Goal: Information Seeking & Learning: Learn about a topic

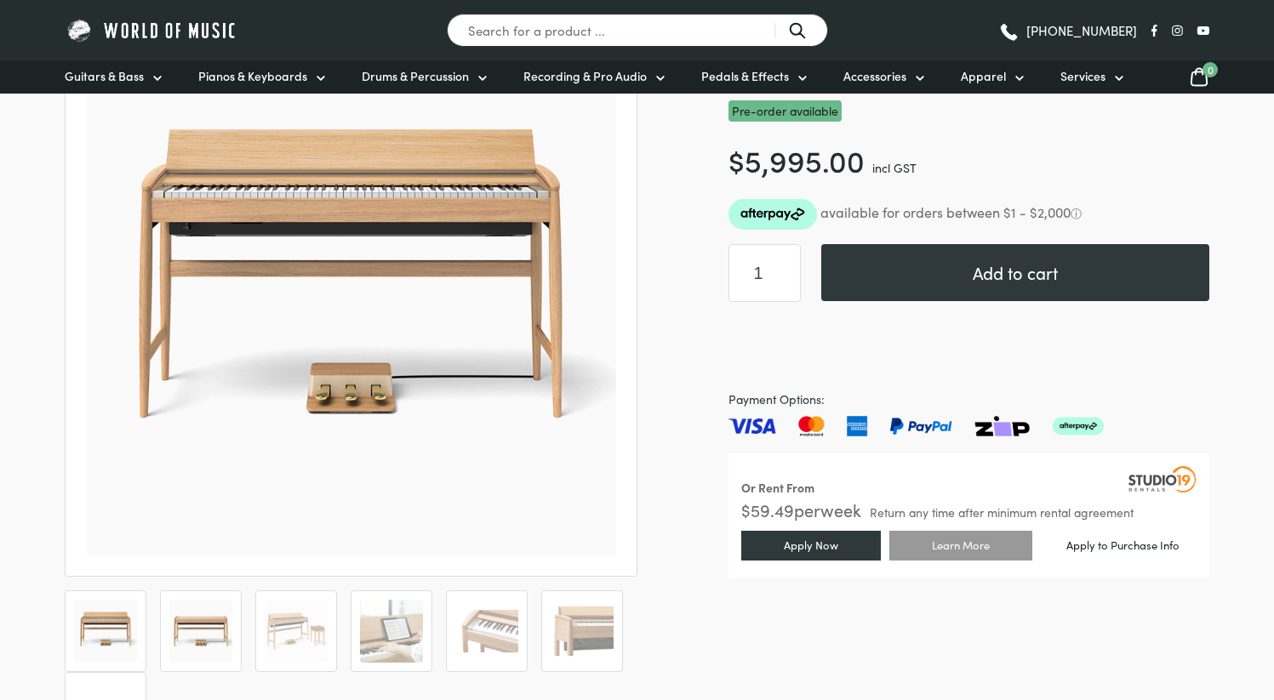
click at [200, 618] on img at bounding box center [200, 631] width 63 height 63
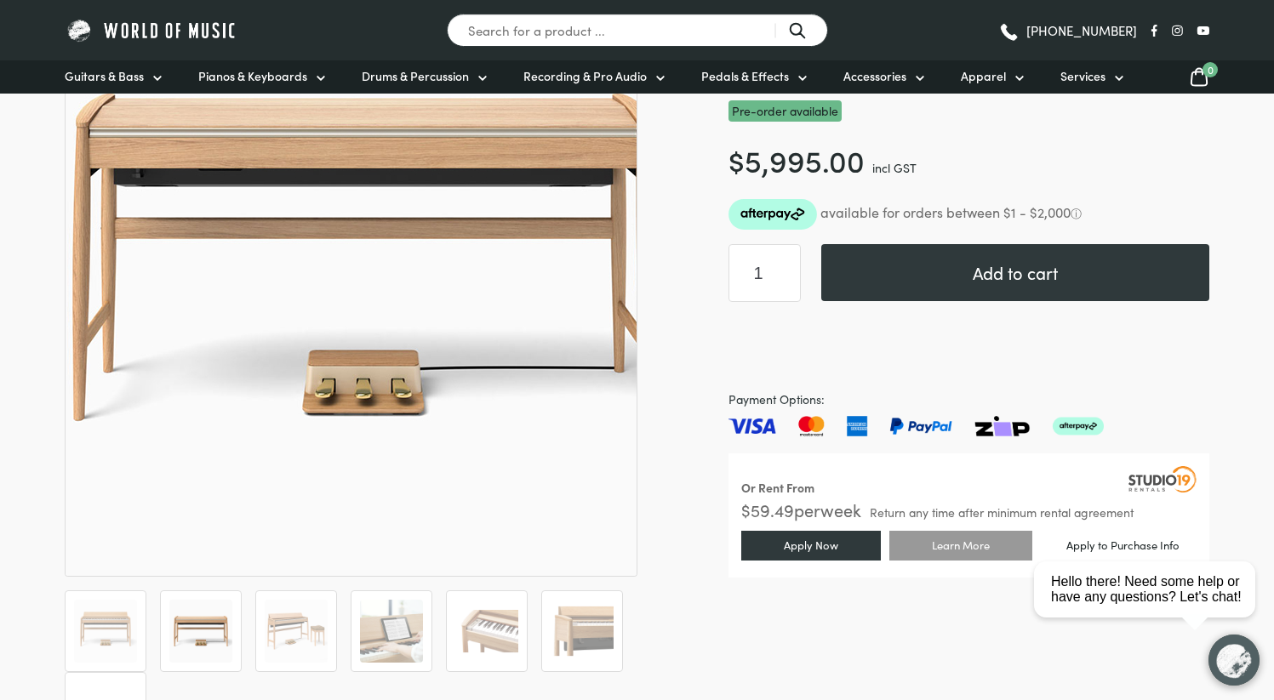
scroll to position [254, 0]
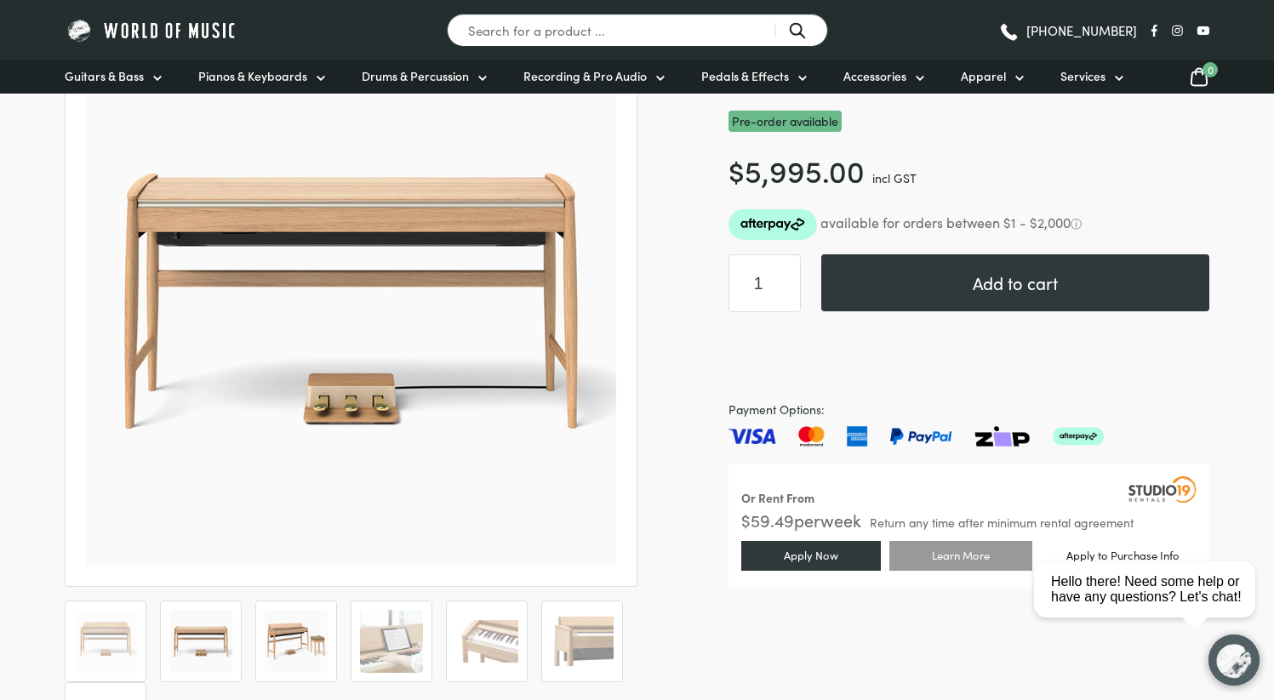
click at [300, 653] on img at bounding box center [296, 641] width 63 height 63
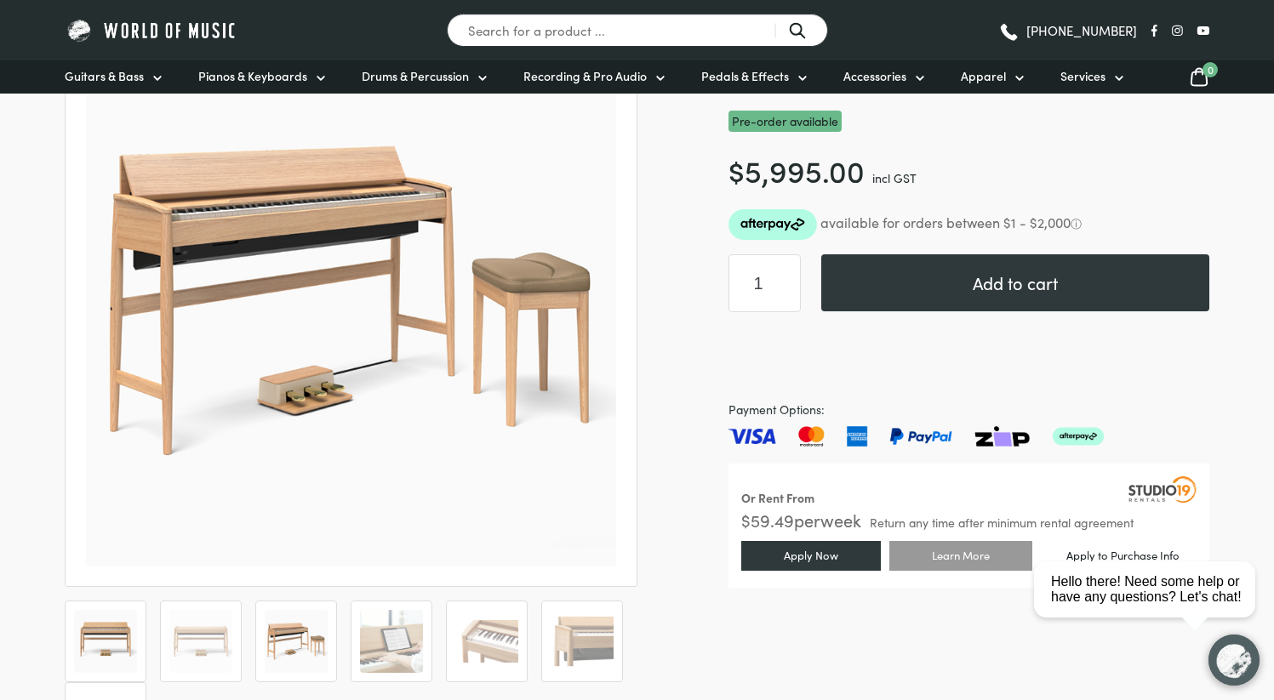
click at [106, 643] on img at bounding box center [105, 641] width 63 height 63
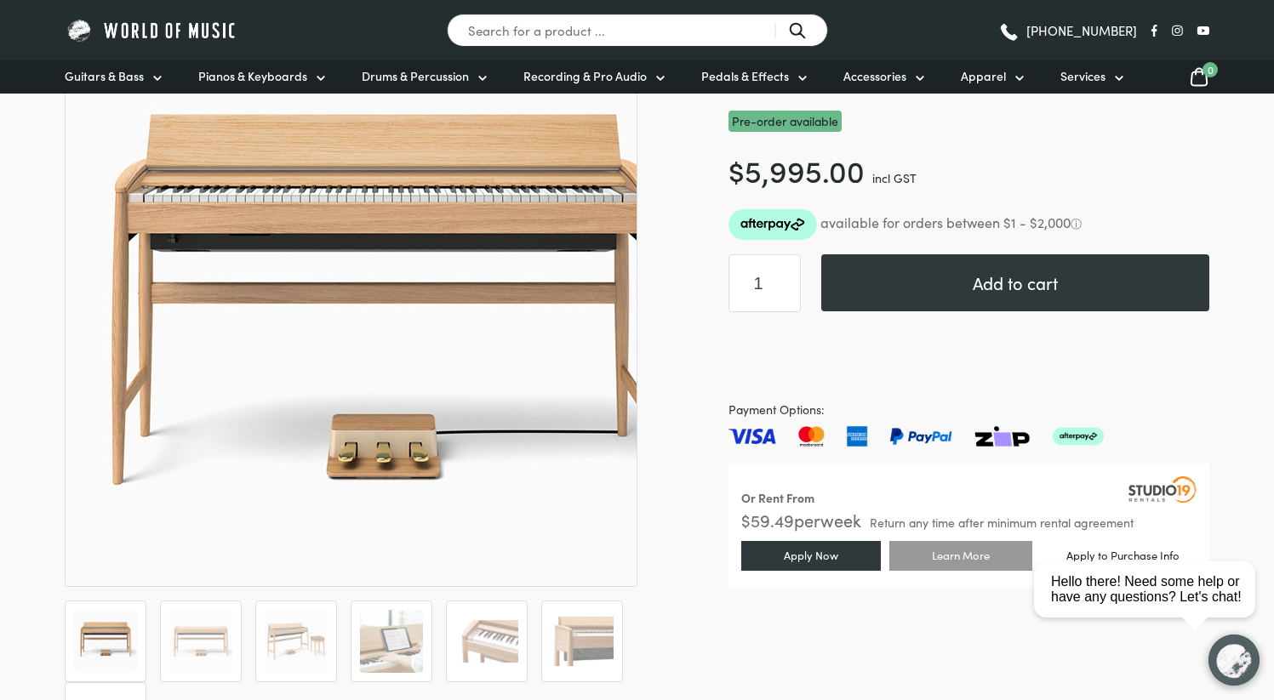
click at [262, 267] on img at bounding box center [383, 322] width 681 height 681
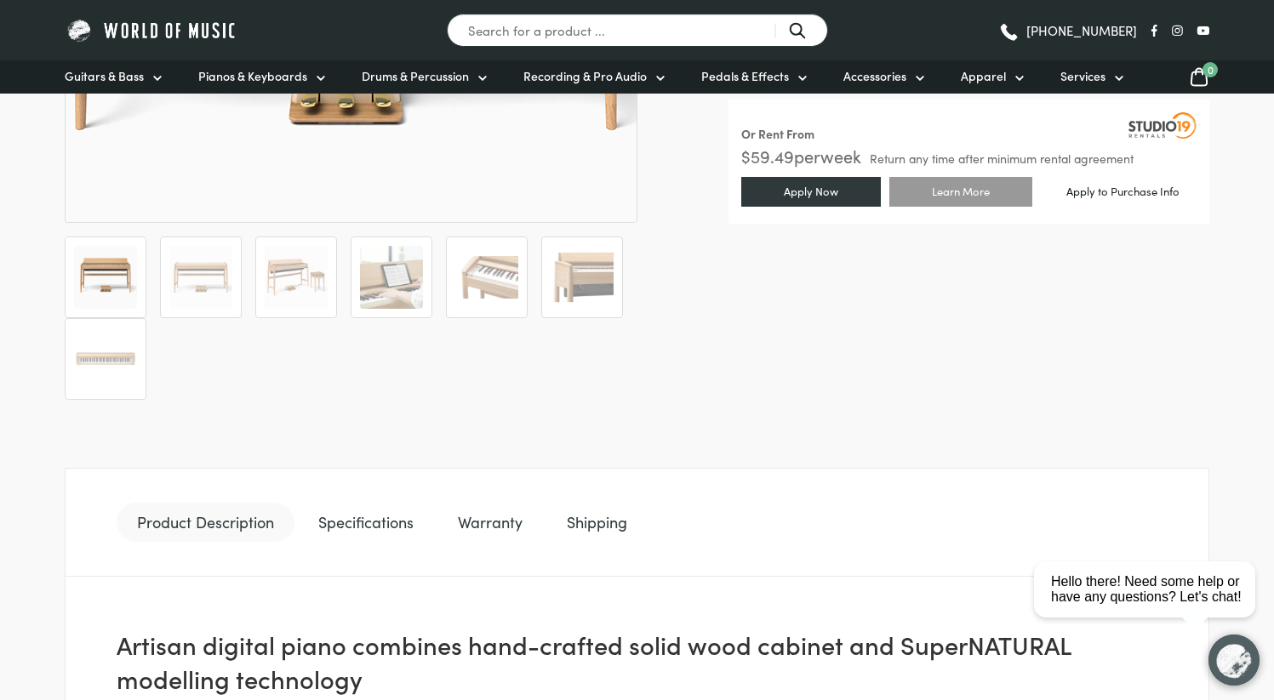
scroll to position [807, 0]
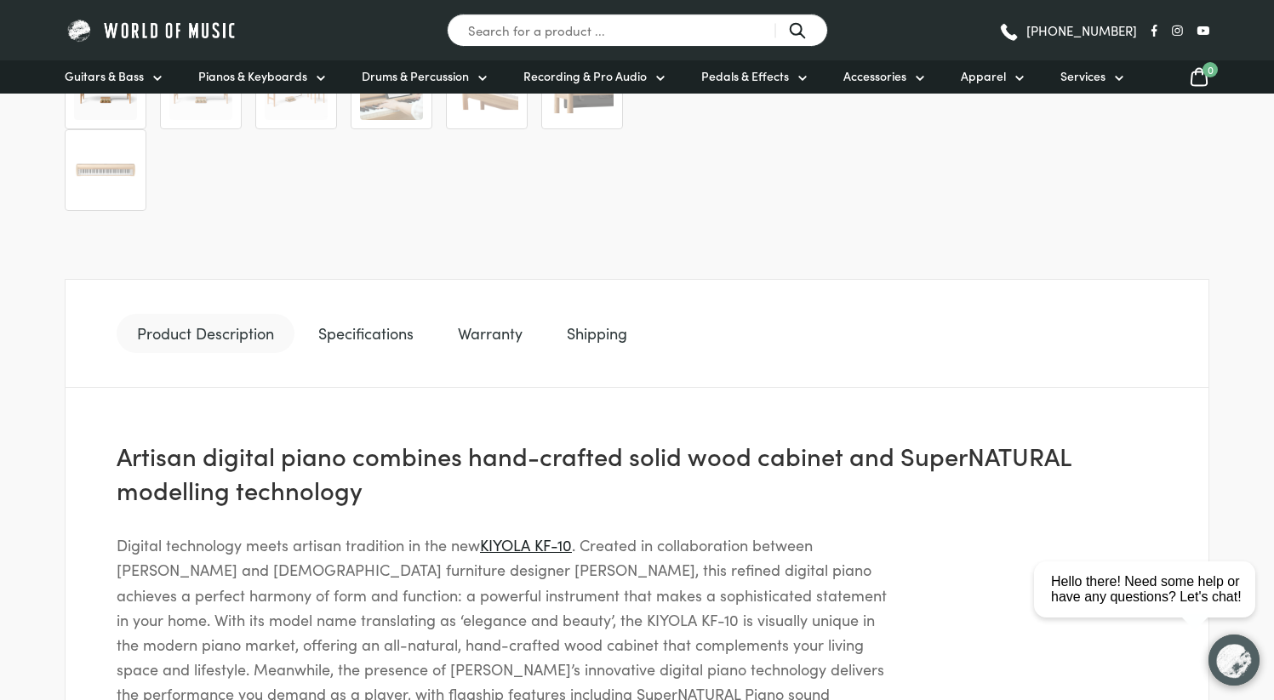
click at [476, 324] on link "Warranty" at bounding box center [490, 333] width 106 height 39
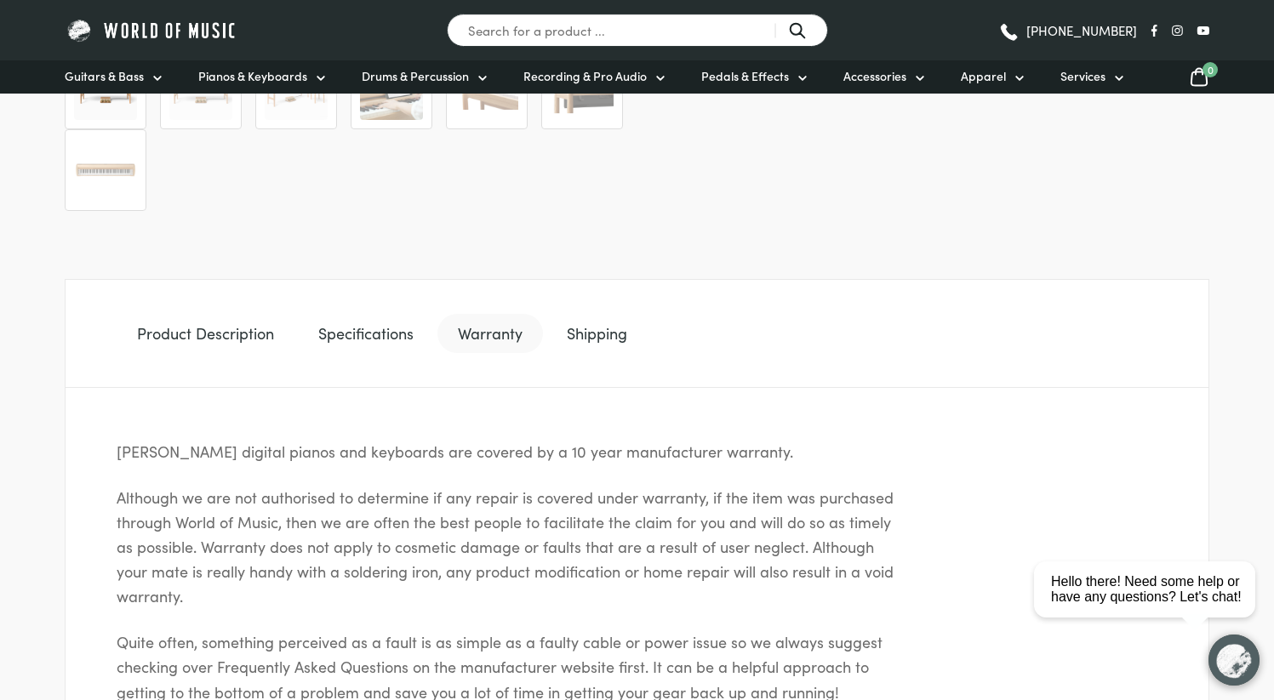
click at [355, 336] on link "Specifications" at bounding box center [366, 333] width 136 height 39
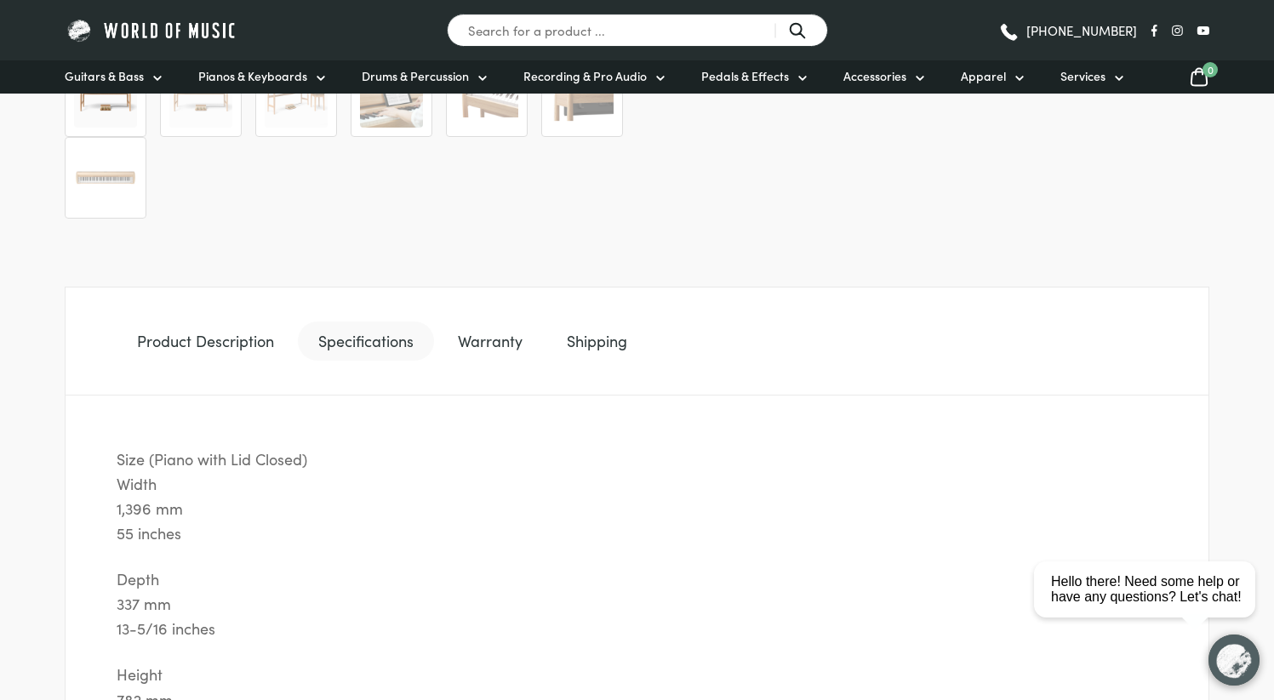
scroll to position [258, 0]
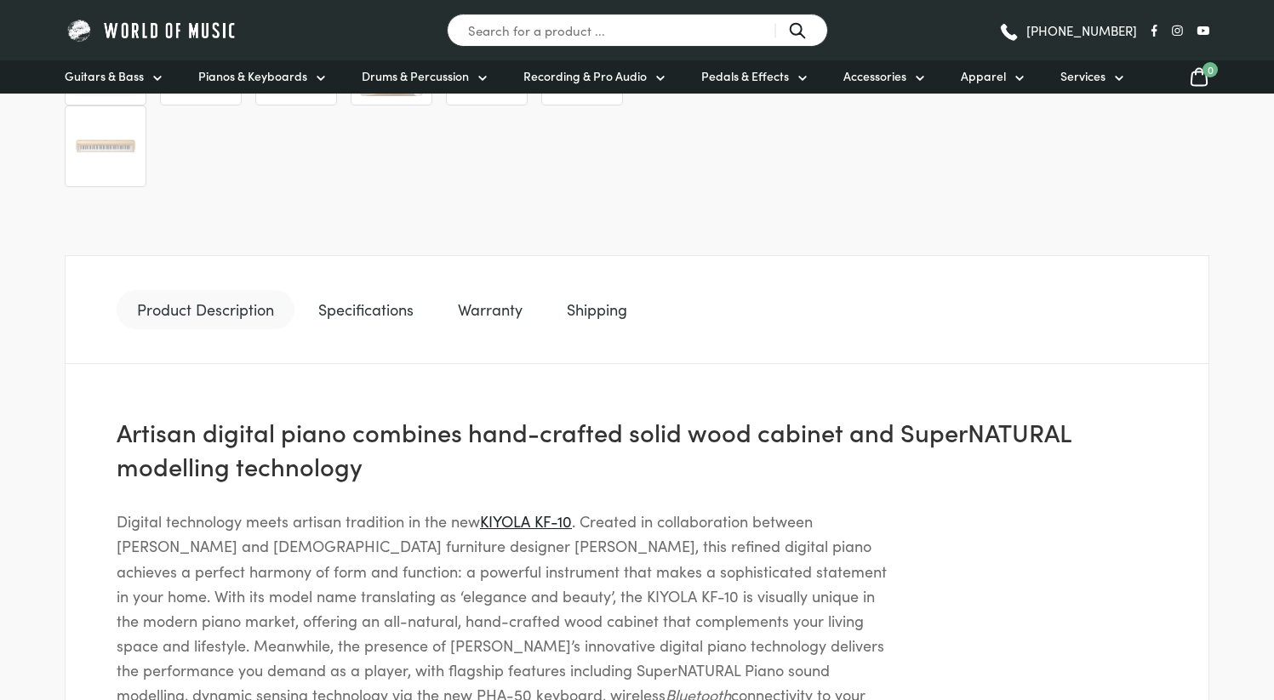
scroll to position [736, 0]
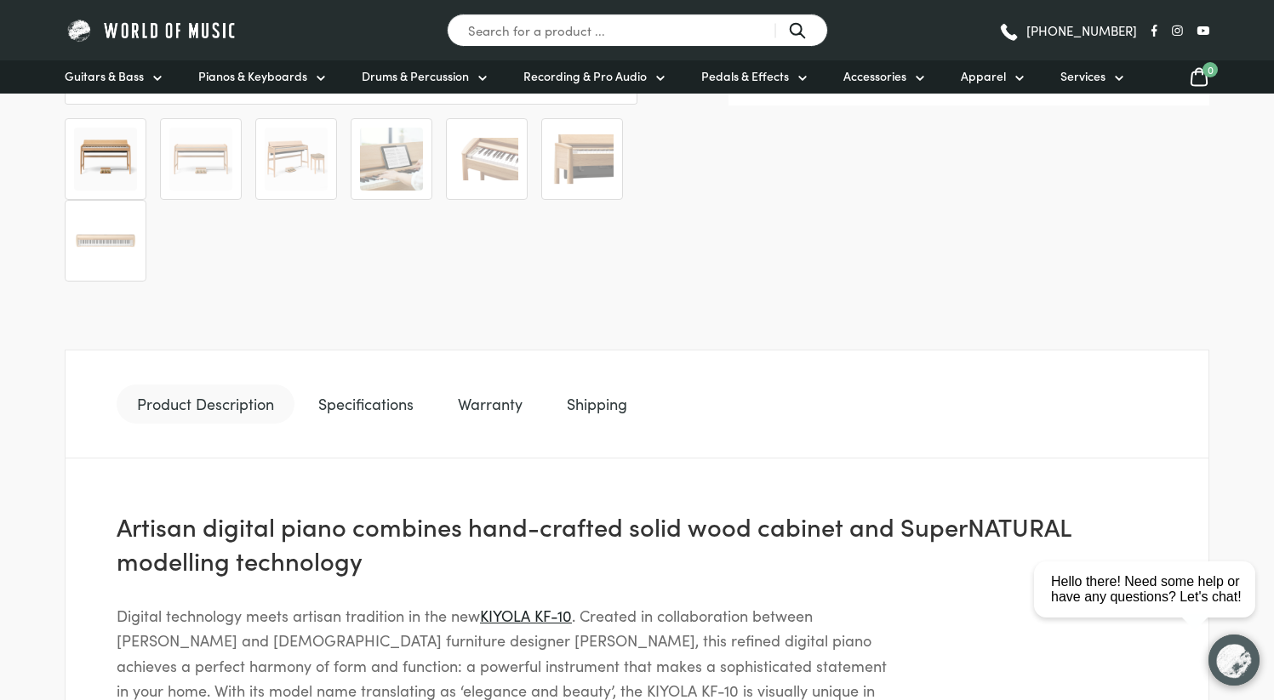
click at [312, 394] on link "Specifications" at bounding box center [366, 404] width 136 height 39
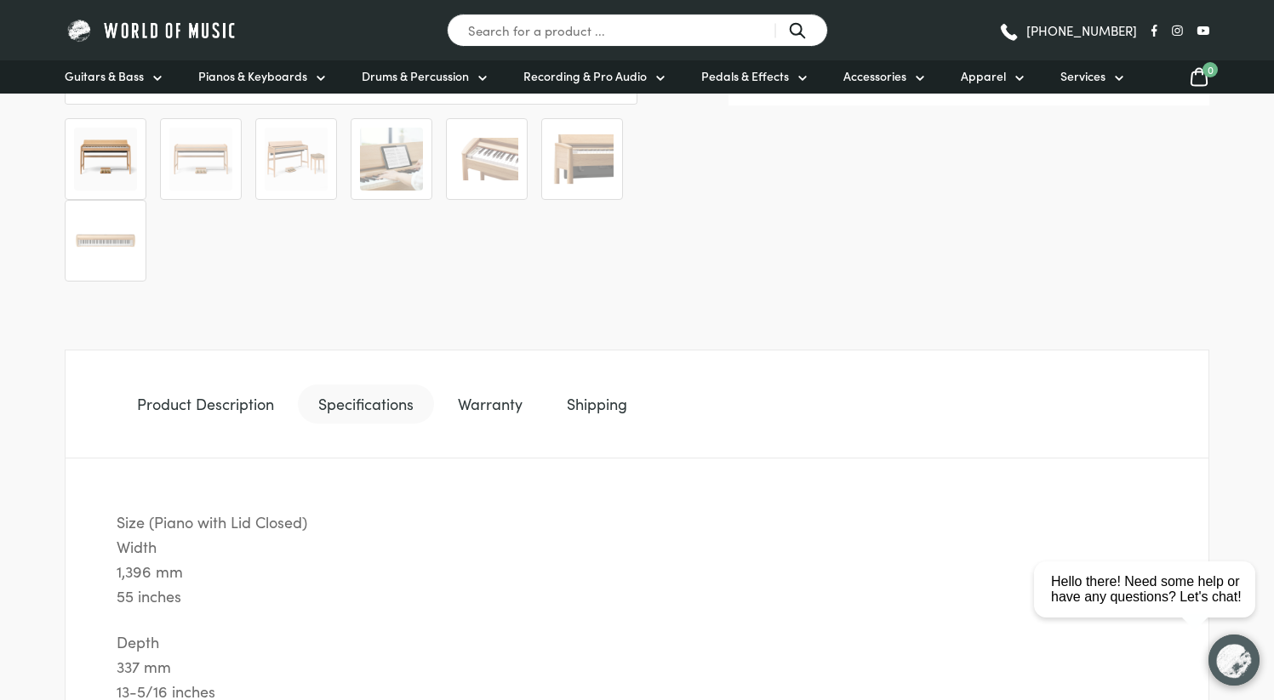
scroll to position [1009, 0]
